Goal: Task Accomplishment & Management: Use online tool/utility

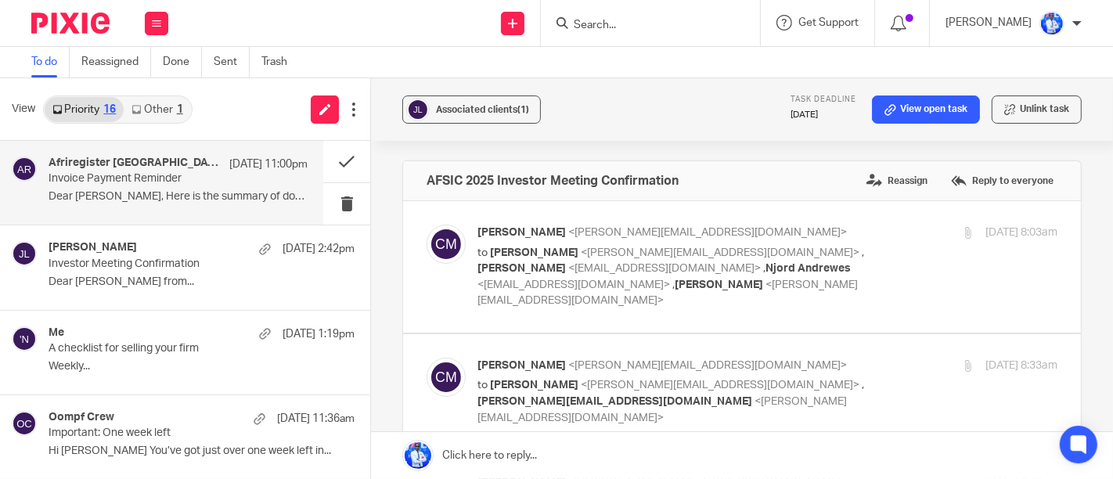
click at [169, 196] on p "Dear [PERSON_NAME], Here is the summary of domains and..." at bounding box center [178, 196] width 259 height 13
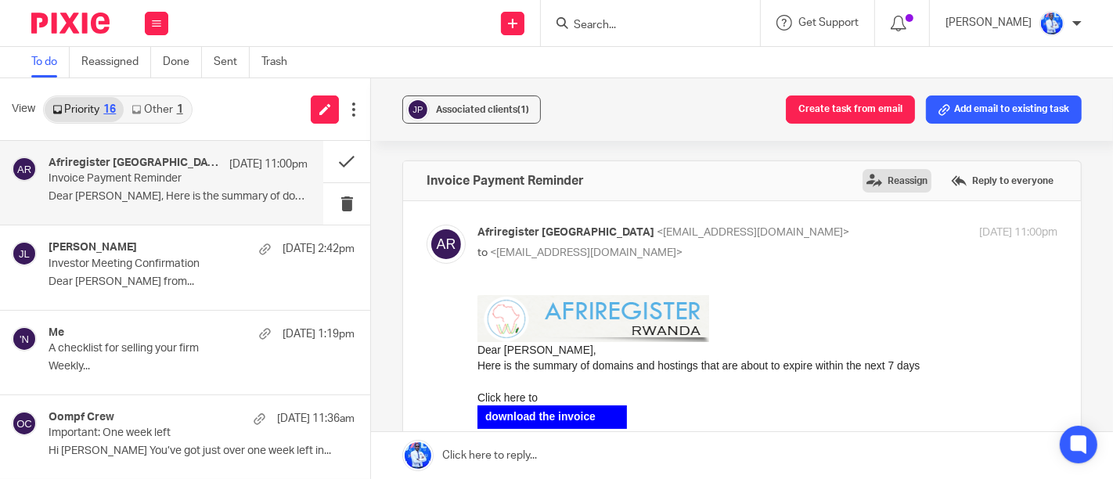
click at [862, 185] on label "Reassign" at bounding box center [896, 180] width 69 height 23
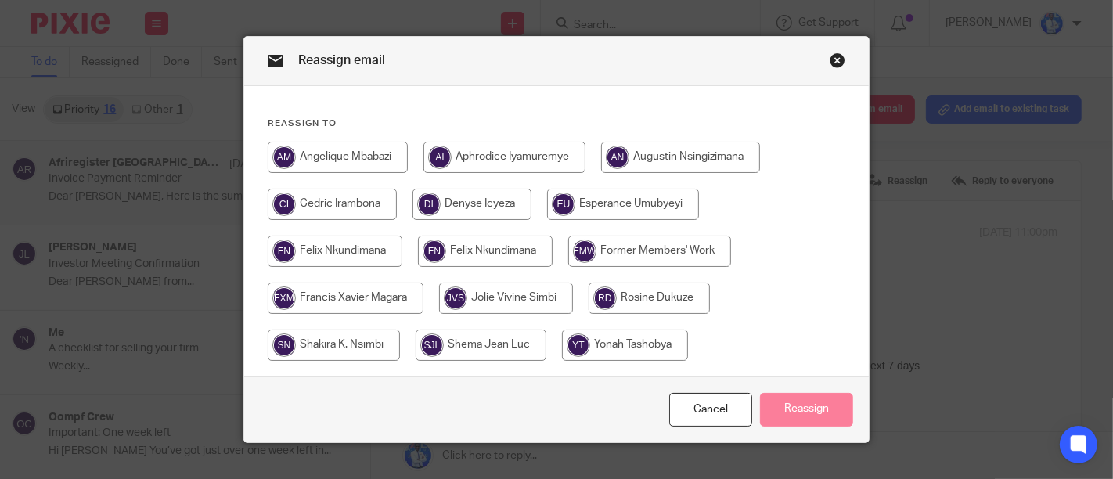
click at [480, 169] on input "radio" at bounding box center [504, 157] width 162 height 31
radio input "true"
click at [779, 415] on button "Reassign" at bounding box center [806, 410] width 93 height 34
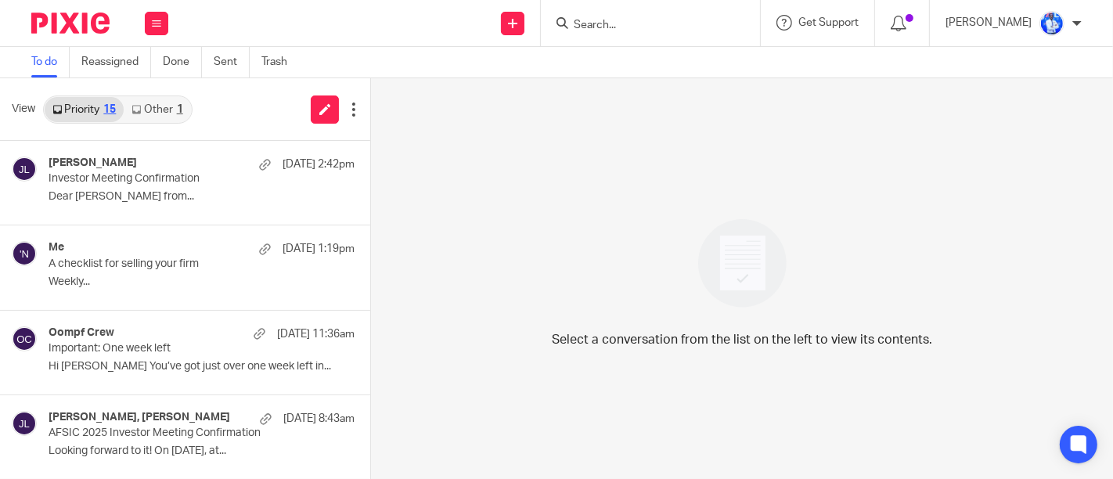
click at [820, 209] on div "Select a conversation from the list on the left to view its contents." at bounding box center [742, 278] width 742 height 401
click at [150, 115] on link "Other 1" at bounding box center [157, 109] width 67 height 25
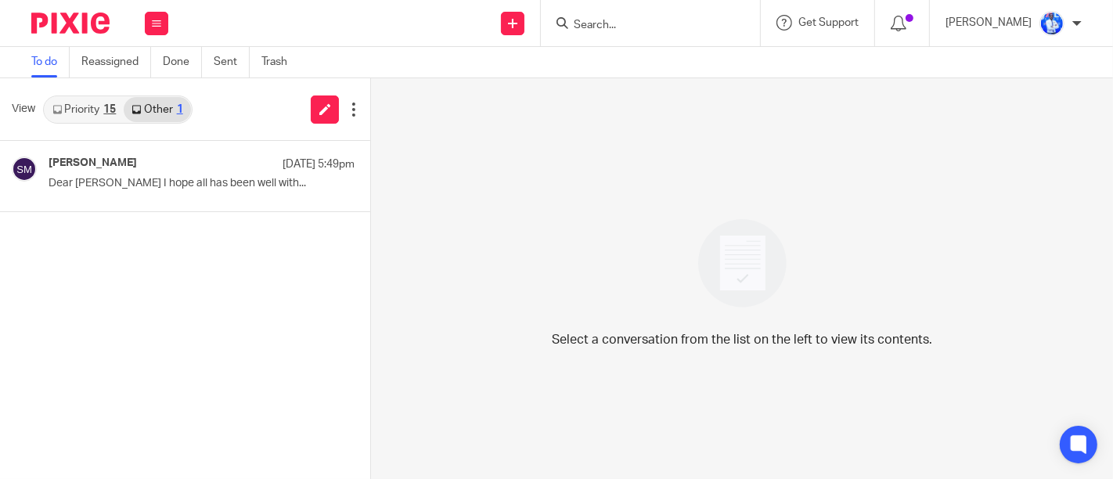
click at [107, 106] on div "15" at bounding box center [109, 109] width 13 height 11
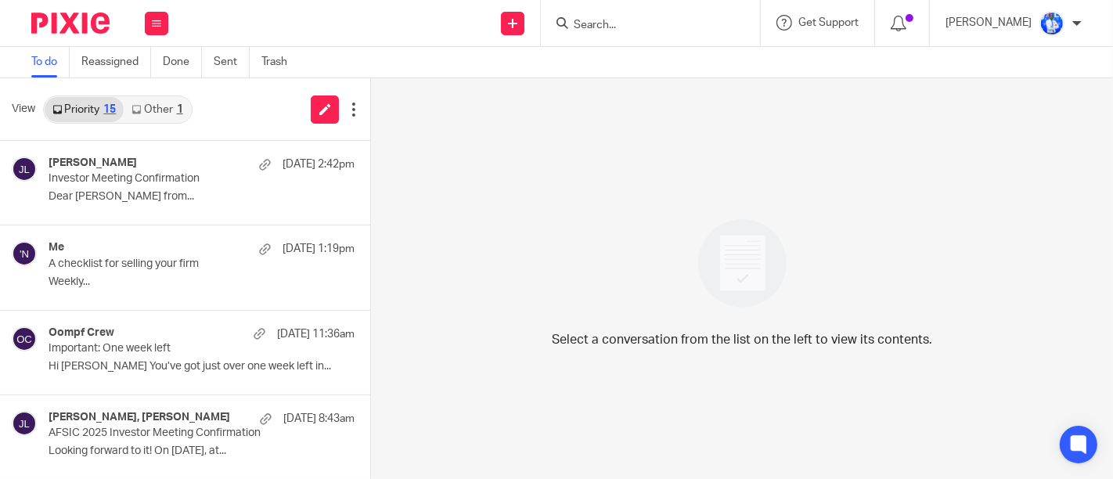
click at [157, 103] on link "Other 1" at bounding box center [157, 109] width 67 height 25
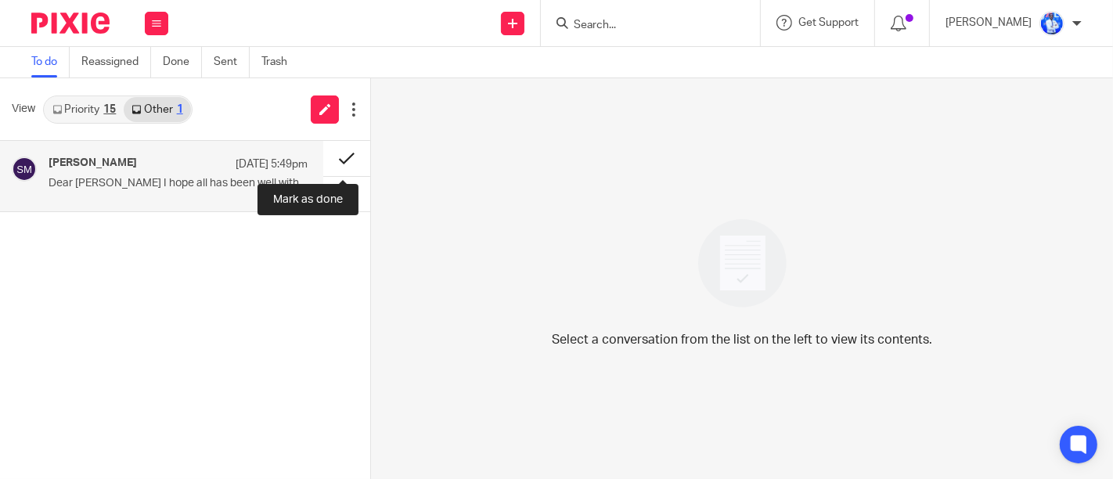
click at [332, 158] on button at bounding box center [346, 158] width 47 height 35
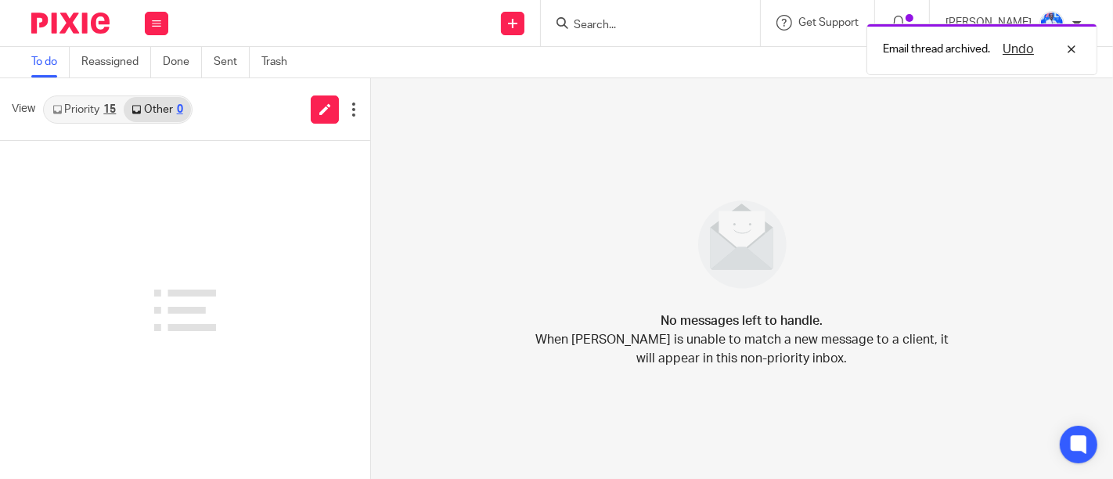
click at [90, 113] on link "Priority 15" at bounding box center [84, 109] width 79 height 25
